Goal: Information Seeking & Learning: Learn about a topic

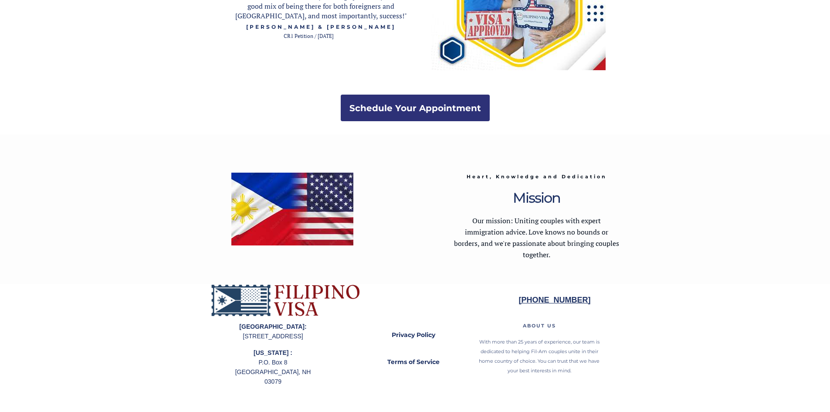
scroll to position [1683, 0]
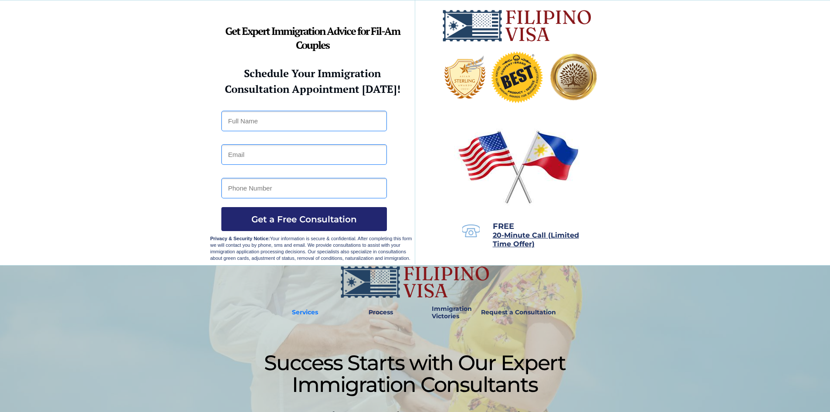
click at [305, 307] on link "Services" at bounding box center [305, 312] width 38 height 20
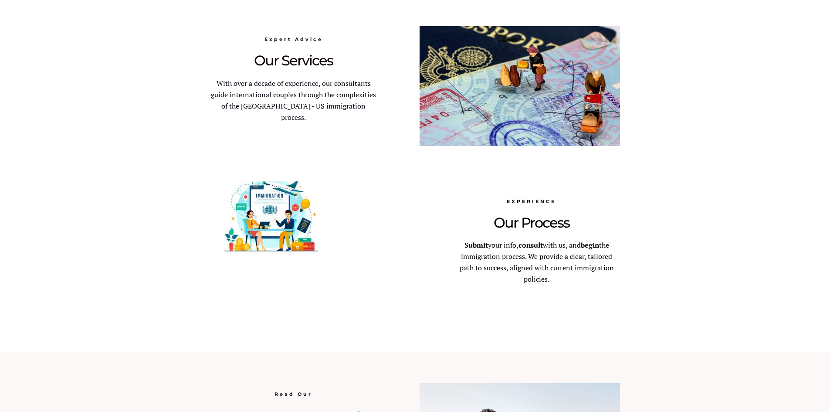
click at [278, 100] on p "With over a decade of experience, our consultants guide international couples t…" at bounding box center [293, 100] width 166 height 45
drag, startPoint x: 296, startPoint y: 65, endPoint x: 298, endPoint y: 51, distance: 14.0
click at [298, 61] on span "Our Services" at bounding box center [293, 60] width 79 height 17
click at [294, 36] on strong "Expert Advice" at bounding box center [293, 38] width 58 height 7
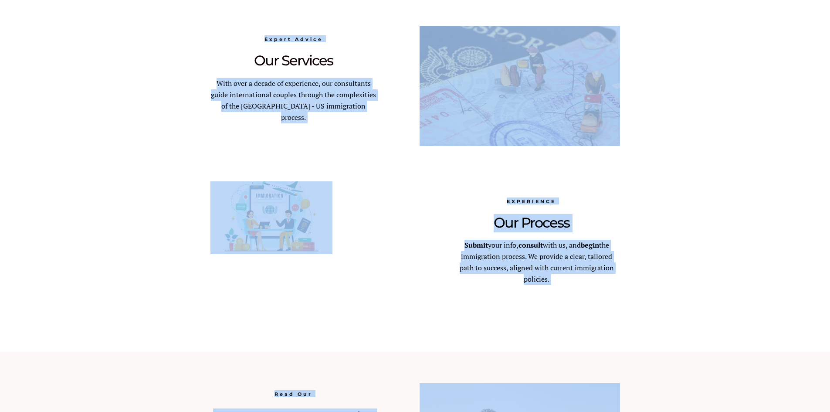
drag, startPoint x: 338, startPoint y: 58, endPoint x: 368, endPoint y: 62, distance: 30.4
click at [471, 85] on img at bounding box center [520, 86] width 200 height 120
click at [410, 138] on div at bounding box center [415, 176] width 410 height 352
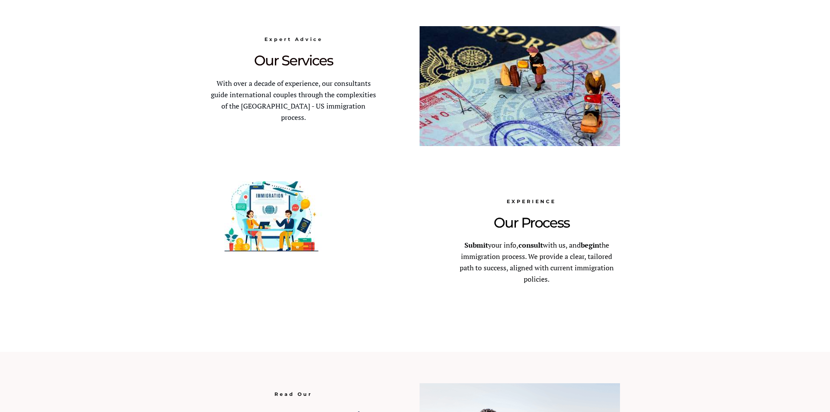
click at [344, 172] on div at bounding box center [415, 176] width 410 height 352
click at [556, 282] on p "Submit your info, consult with us, and begin the immigration process. We provid…" at bounding box center [537, 262] width 166 height 45
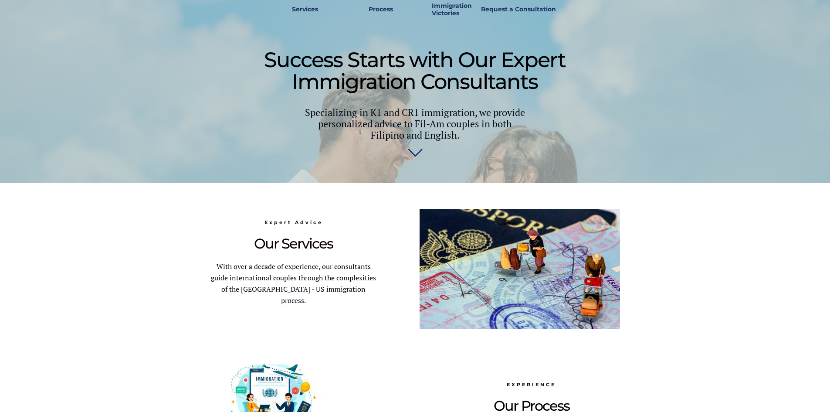
scroll to position [181, 0]
